Goal: Transaction & Acquisition: Purchase product/service

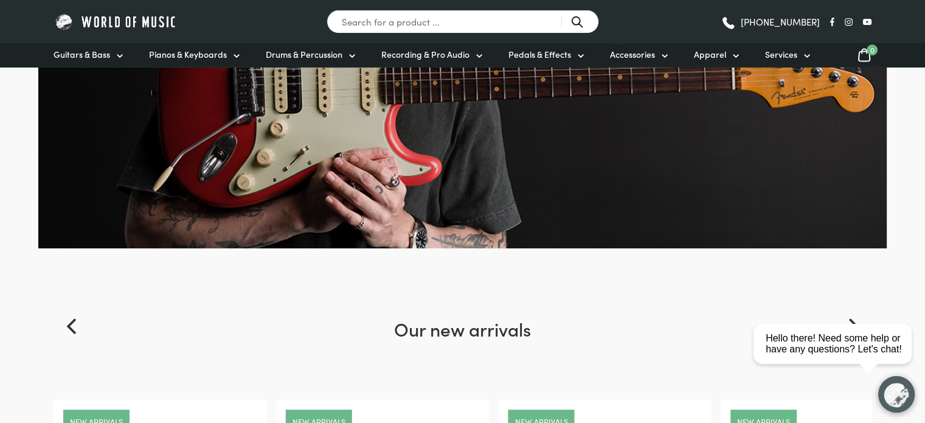
scroll to position [209, 0]
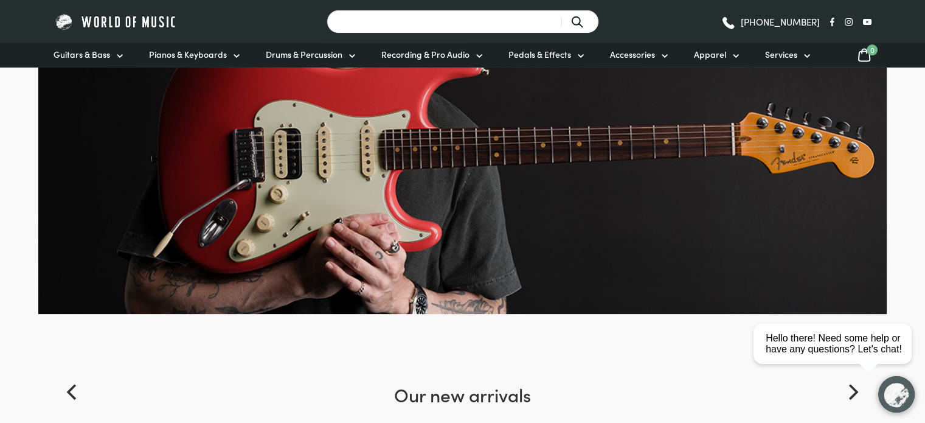
click at [406, 29] on input "Search for a product ..." at bounding box center [463, 22] width 273 height 24
type input "fg800"
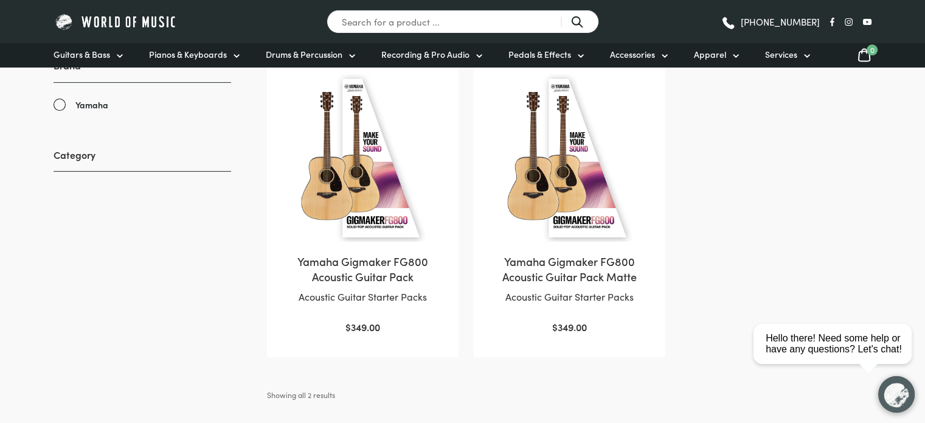
scroll to position [270, 0]
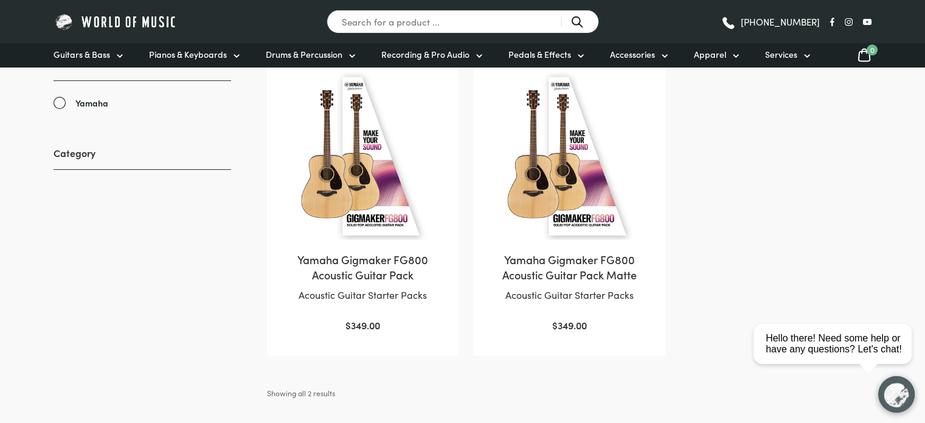
click at [358, 186] on img at bounding box center [362, 155] width 167 height 167
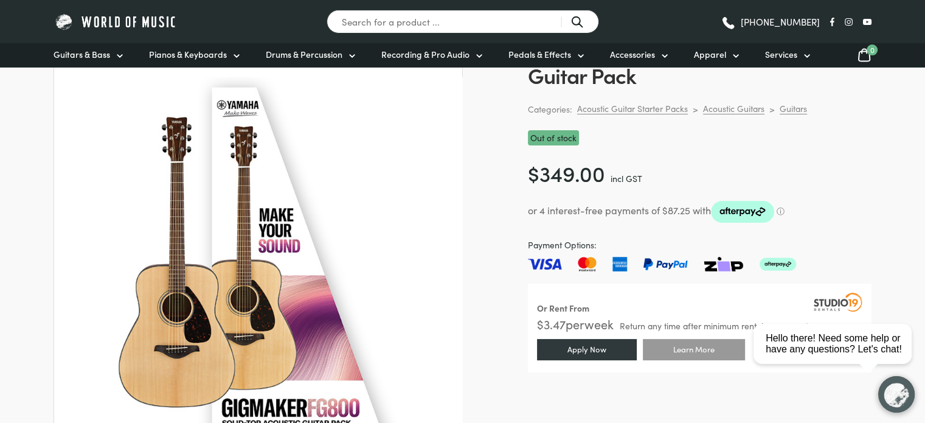
scroll to position [100, 0]
